Goal: Task Accomplishment & Management: Use online tool/utility

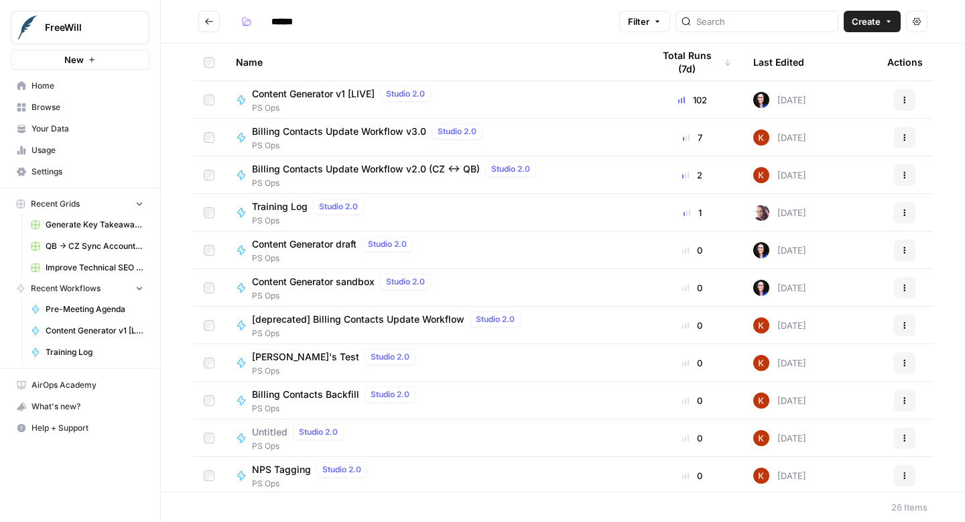
click at [347, 94] on span "Content Generator v1 [LIVE]" at bounding box center [313, 93] width 123 height 13
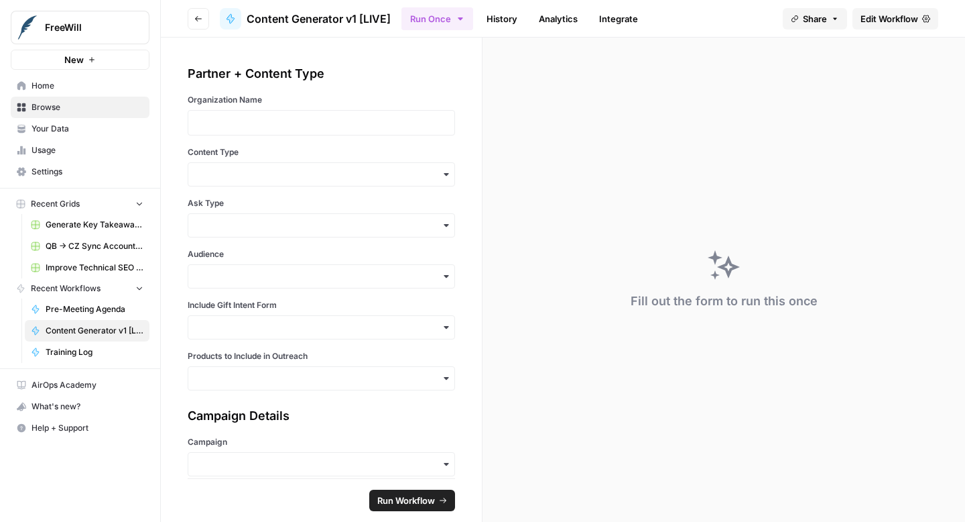
click at [896, 14] on span "Edit Workflow" at bounding box center [890, 18] width 58 height 13
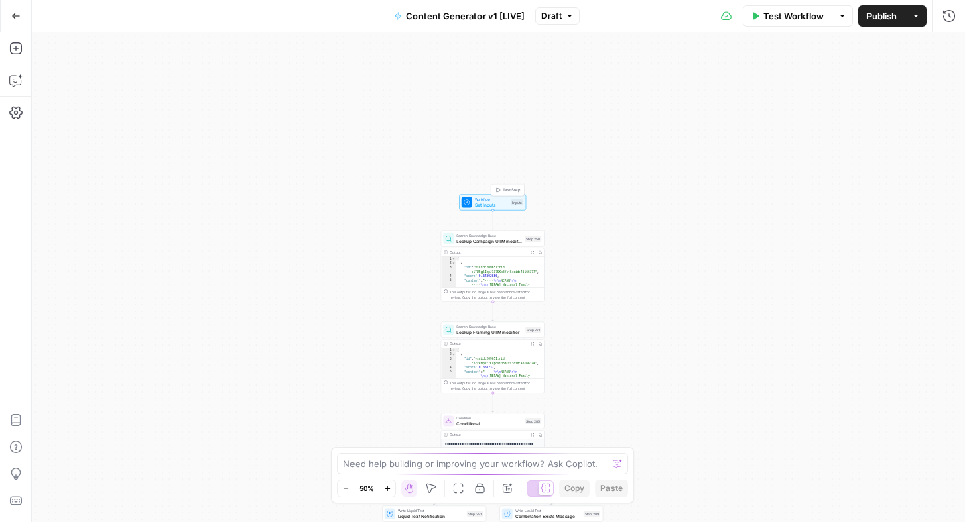
click at [491, 198] on span "Workflow" at bounding box center [492, 198] width 34 height 5
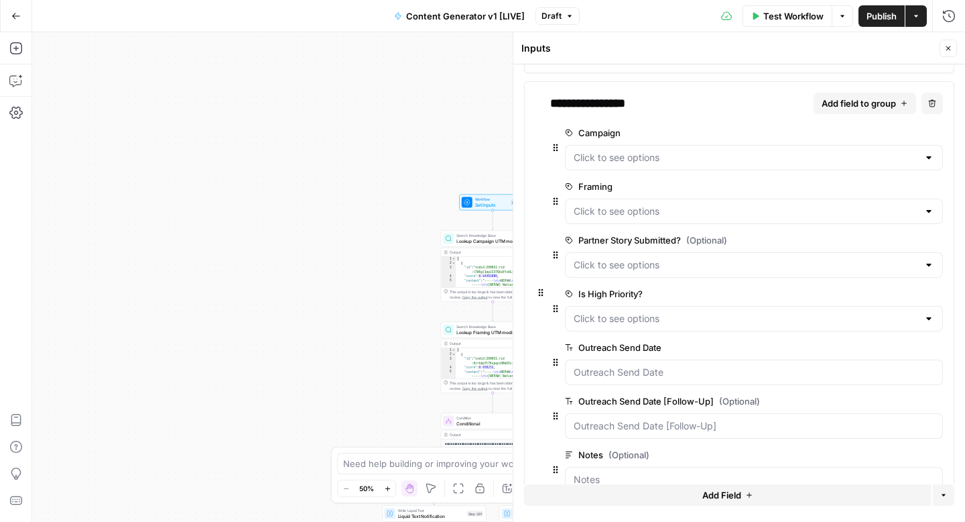
scroll to position [390, 0]
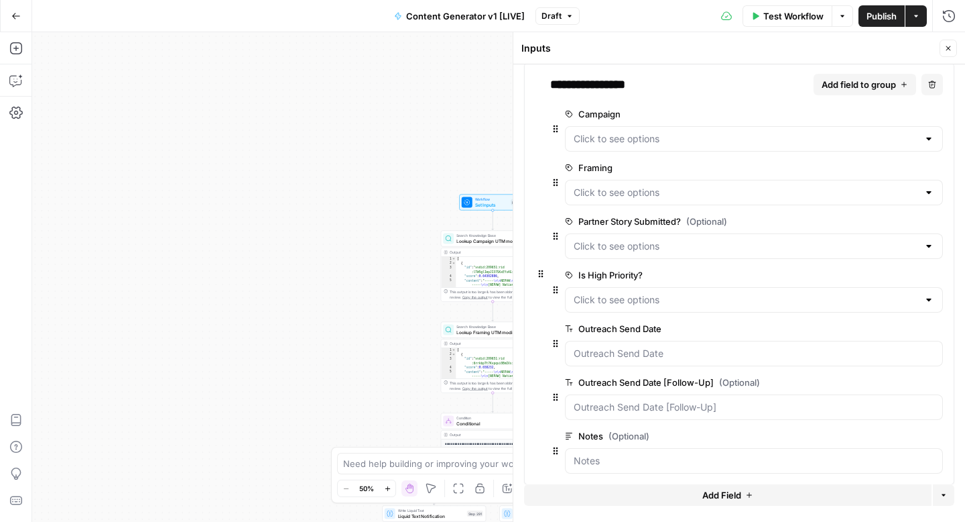
click at [892, 168] on span "edit field" at bounding box center [892, 167] width 29 height 11
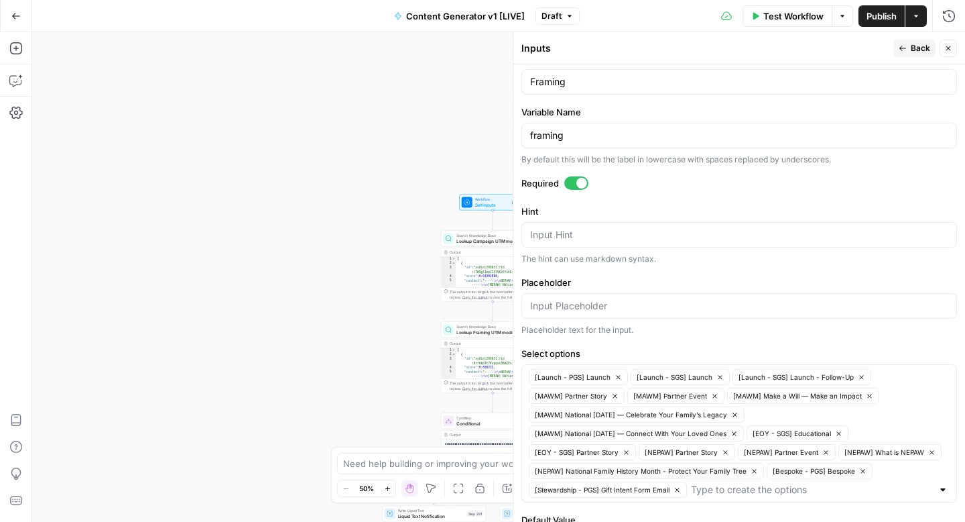
scroll to position [375, 0]
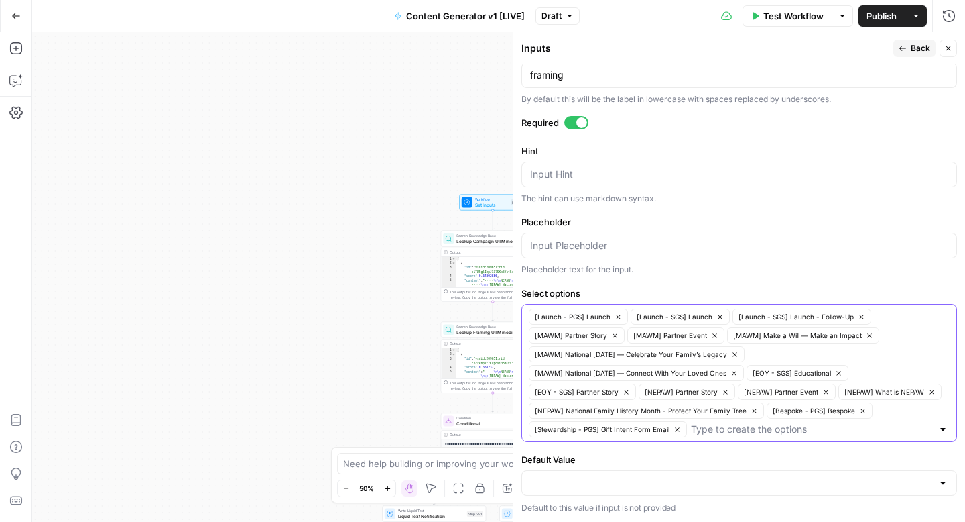
click at [616, 335] on icon "button" at bounding box center [614, 335] width 7 height 7
click at [617, 336] on icon "button" at bounding box center [616, 335] width 7 height 7
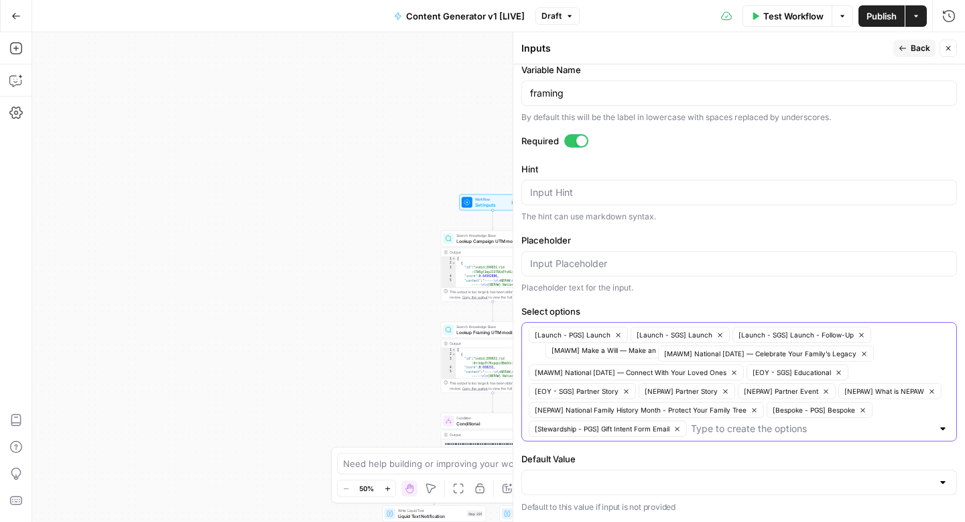
scroll to position [356, 0]
click at [672, 352] on icon "button" at bounding box center [671, 354] width 7 height 7
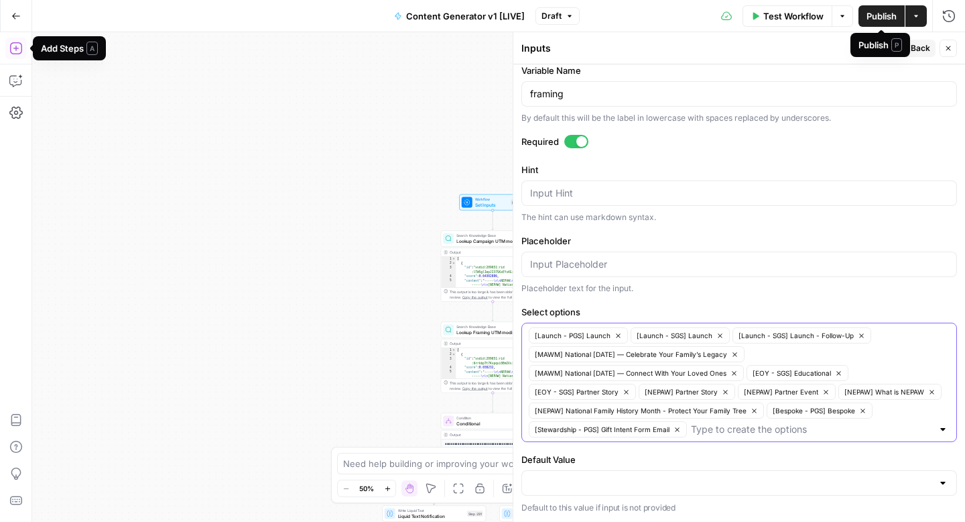
click at [882, 18] on span "Publish" at bounding box center [882, 15] width 30 height 13
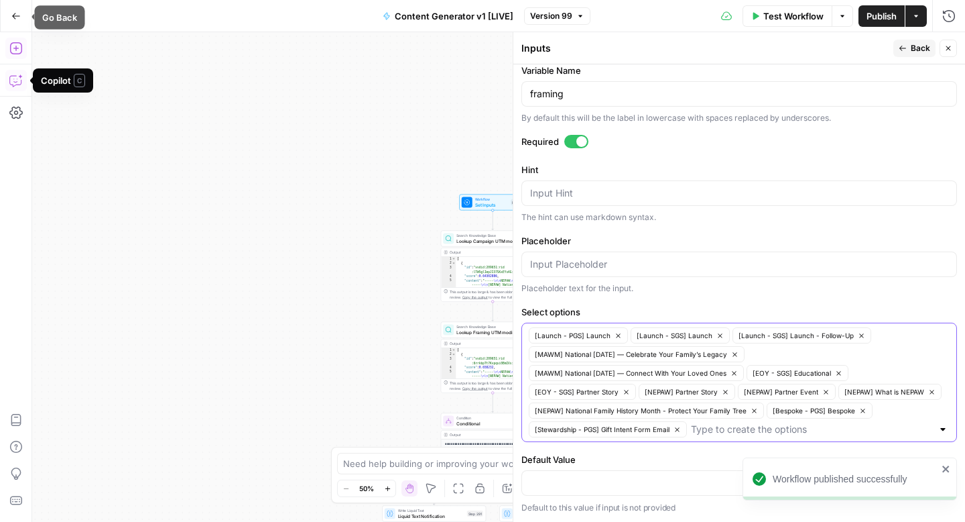
click at [11, 17] on icon "button" at bounding box center [15, 15] width 9 height 9
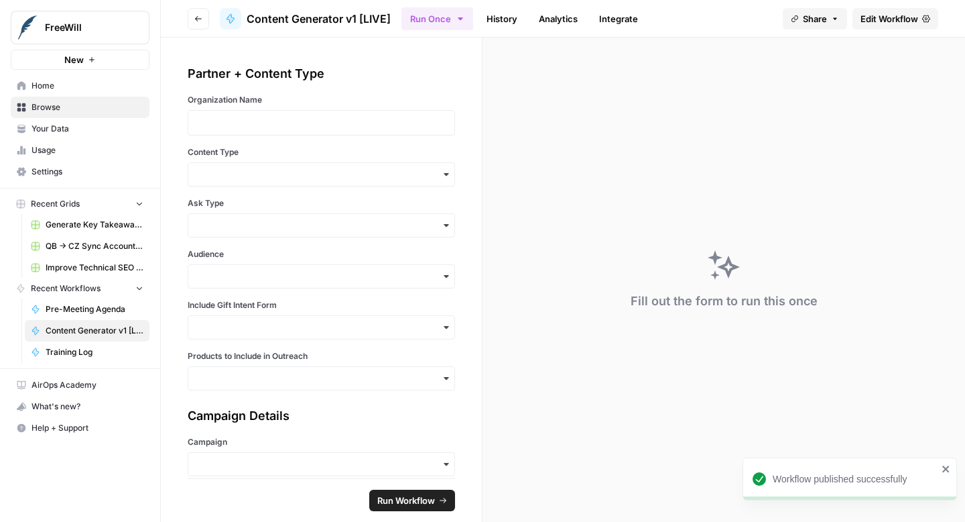
click at [64, 129] on span "Your Data" at bounding box center [88, 129] width 112 height 12
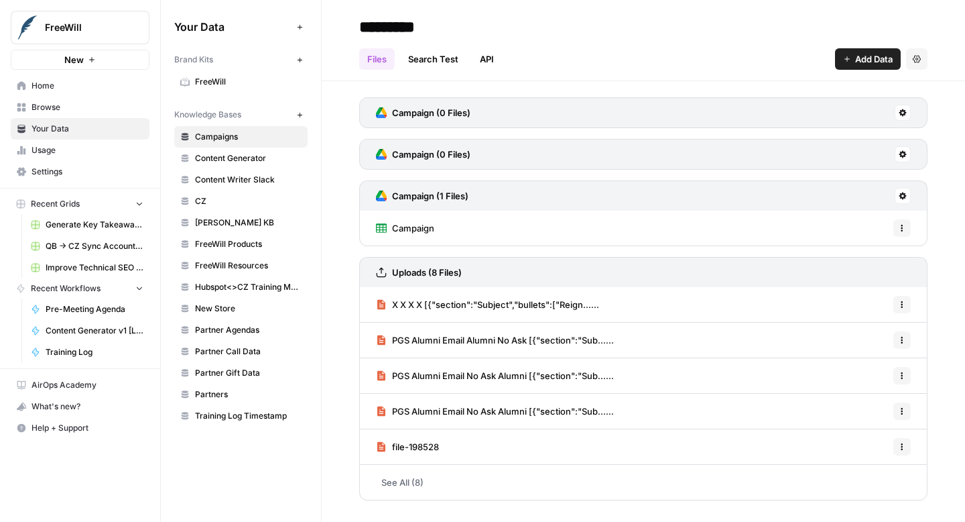
click at [259, 157] on span "Content Generator" at bounding box center [248, 158] width 107 height 12
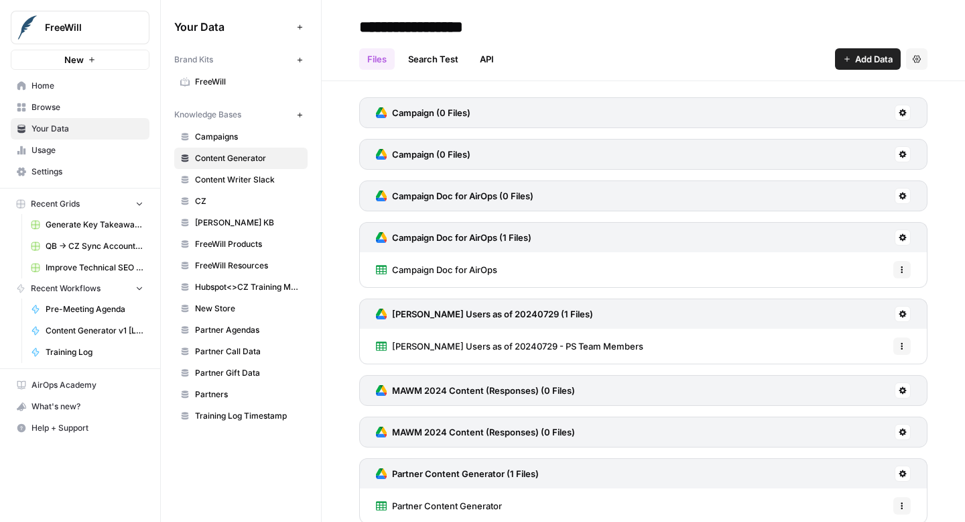
click at [904, 239] on icon at bounding box center [903, 237] width 7 height 7
click at [855, 267] on span "Sync Data" at bounding box center [852, 265] width 82 height 13
click at [908, 270] on button "Options" at bounding box center [902, 269] width 17 height 17
click at [906, 237] on icon at bounding box center [903, 237] width 7 height 7
click at [836, 265] on span "Sync Data" at bounding box center [852, 265] width 82 height 13
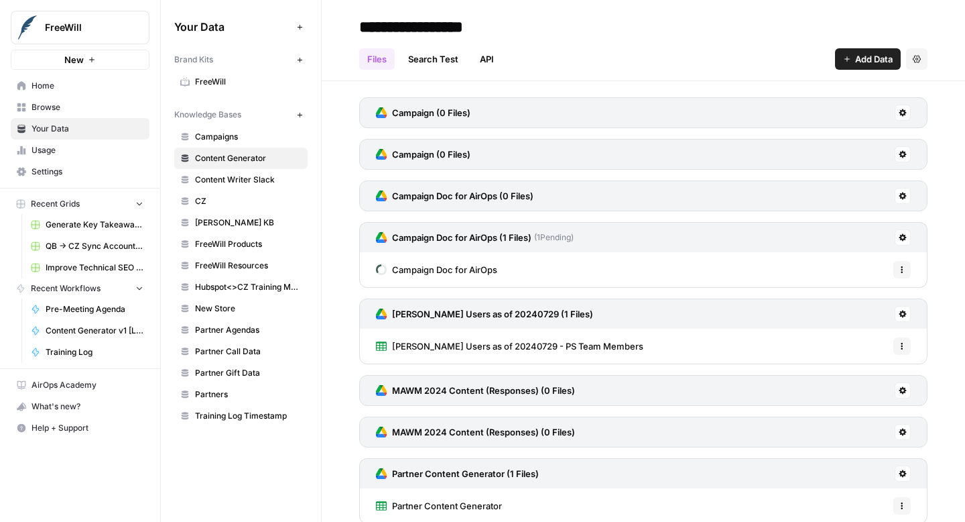
click at [727, 53] on div "Files Search Test API Add Data Settings" at bounding box center [643, 54] width 569 height 32
click at [904, 239] on icon at bounding box center [903, 237] width 7 height 7
click at [947, 186] on div "Campaign (0 Files) Campaign (0 Files) Campaign Doc for AirOps (0 Files) Campaig…" at bounding box center [644, 328] width 644 height 495
click at [903, 241] on button at bounding box center [903, 237] width 16 height 16
click at [945, 210] on div "Campaign (0 Files) Campaign (0 Files) Campaign Doc for AirOps (0 Files) Campaig…" at bounding box center [644, 328] width 644 height 495
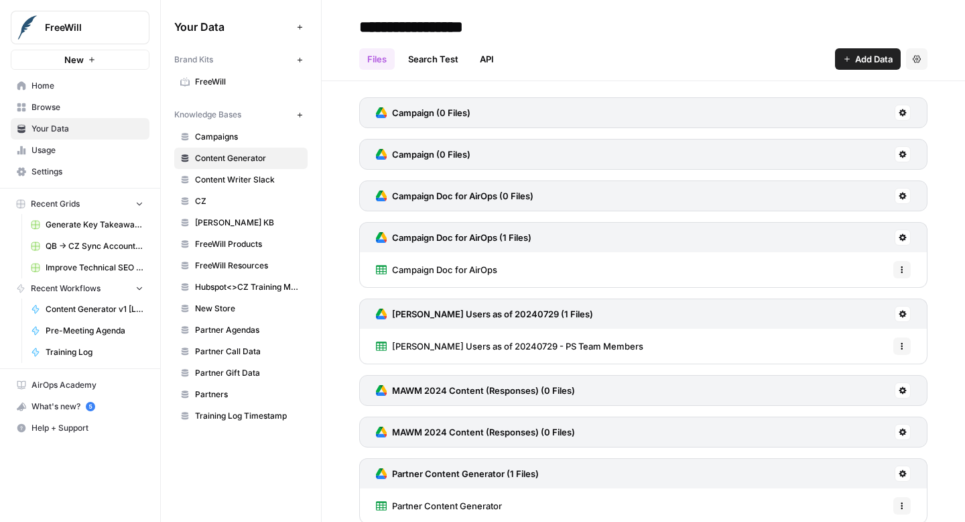
click at [908, 237] on button at bounding box center [903, 237] width 16 height 16
click at [868, 263] on span "Sync Data" at bounding box center [852, 265] width 82 height 13
